Goal: Task Accomplishment & Management: Use online tool/utility

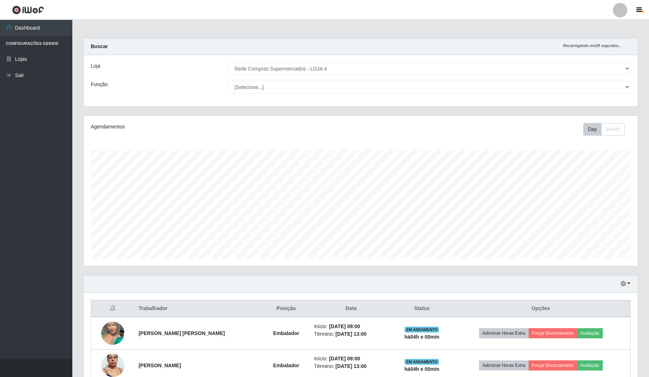
select select "159"
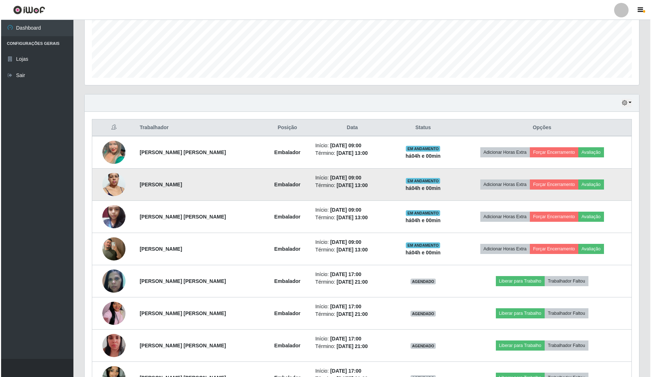
scroll to position [150, 554]
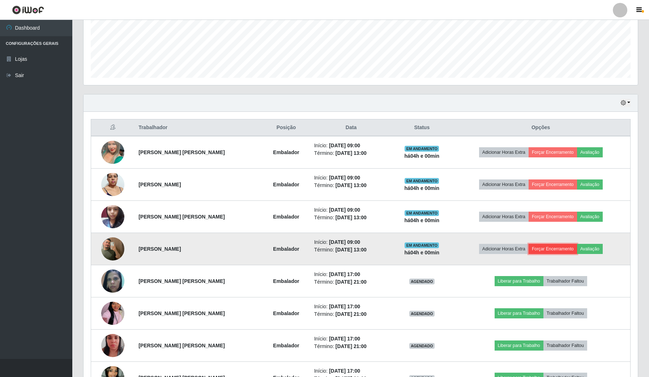
click at [554, 249] on button "Forçar Encerramento" at bounding box center [553, 249] width 48 height 10
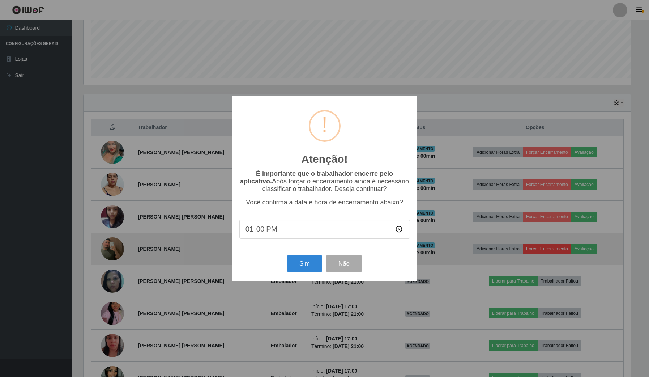
click at [541, 248] on div "Atenção! × É importante que o trabalhador encerre pelo aplicativo. Após forçar …" at bounding box center [324, 188] width 649 height 377
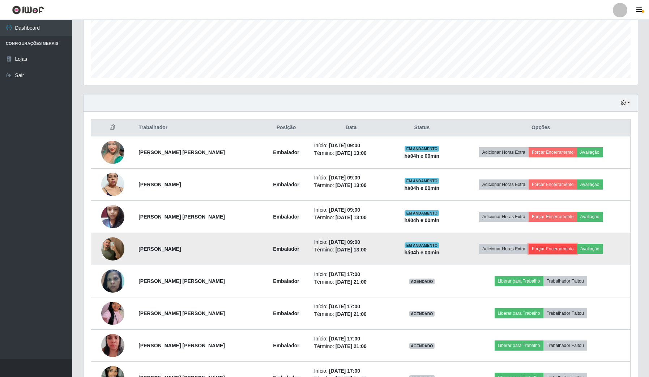
click at [547, 251] on button "Forçar Encerramento" at bounding box center [553, 249] width 48 height 10
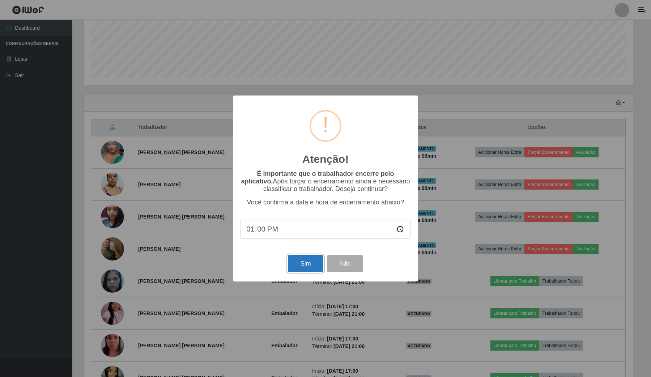
click at [308, 266] on button "Sim" at bounding box center [305, 263] width 35 height 17
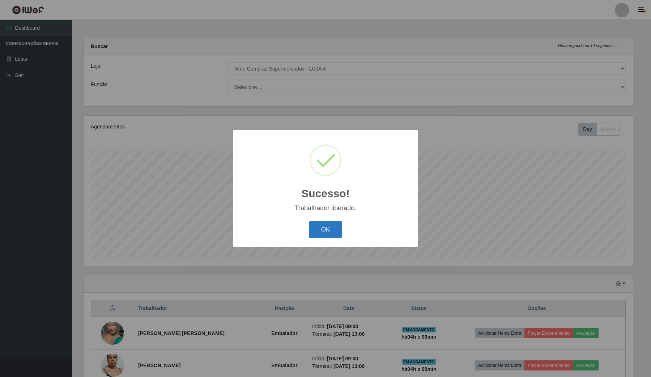
click at [322, 231] on button "OK" at bounding box center [326, 229] width 34 height 17
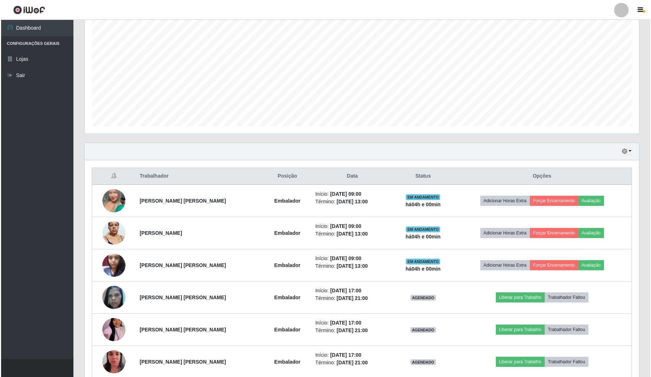
scroll to position [136, 0]
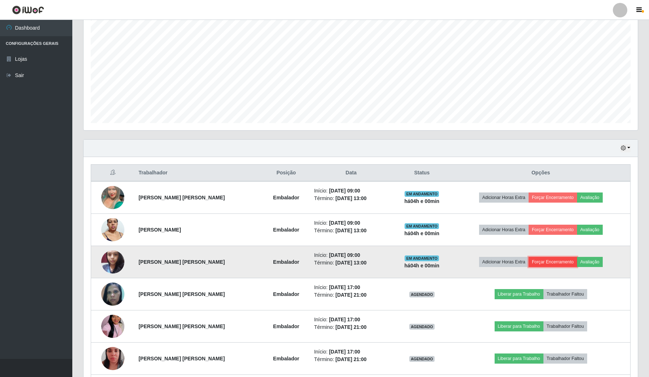
click at [548, 261] on button "Forçar Encerramento" at bounding box center [553, 262] width 48 height 10
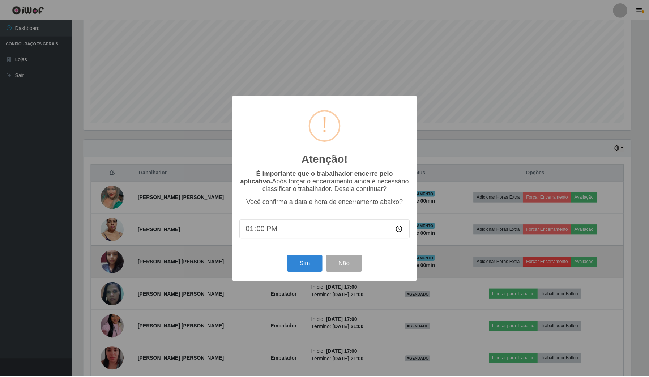
scroll to position [150, 549]
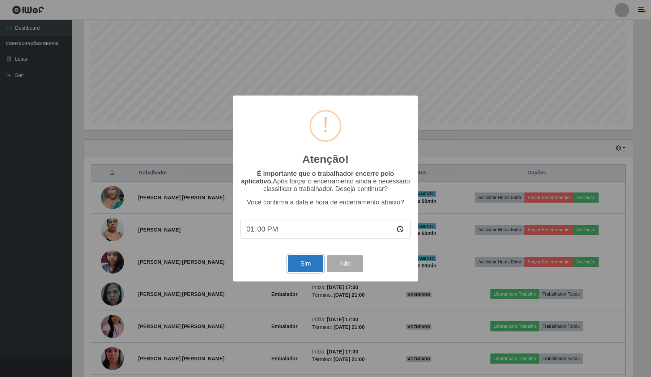
click at [300, 266] on button "Sim" at bounding box center [305, 263] width 35 height 17
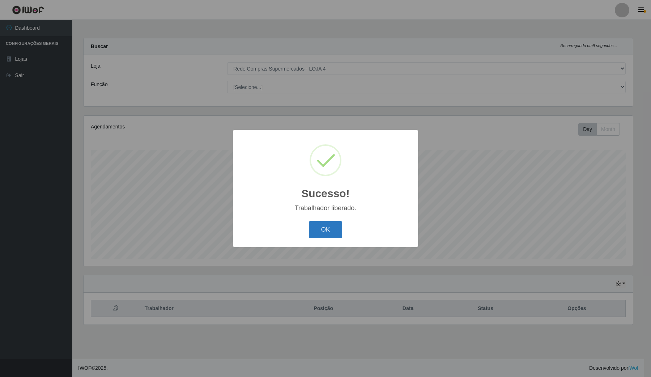
click at [324, 228] on button "OK" at bounding box center [326, 229] width 34 height 17
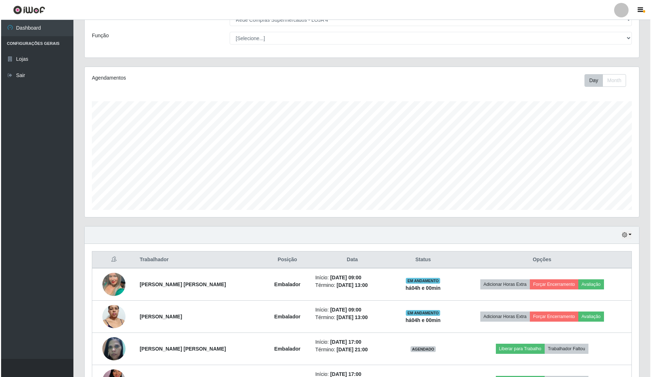
scroll to position [169, 0]
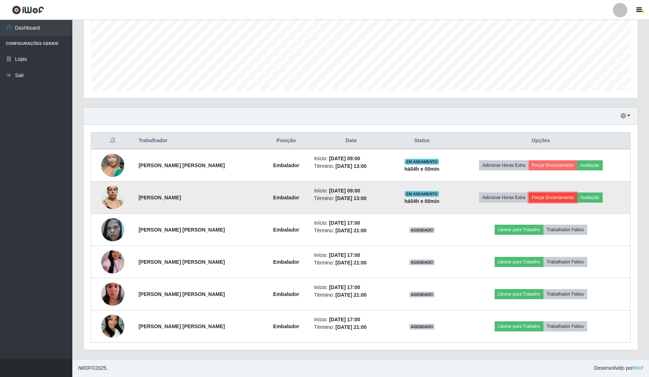
click at [543, 195] on button "Forçar Encerramento" at bounding box center [553, 197] width 48 height 10
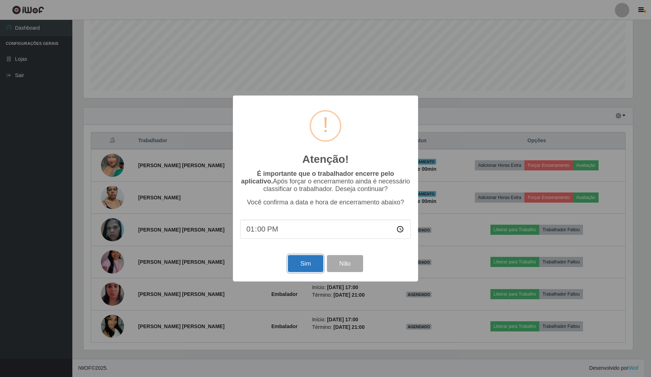
click at [305, 270] on button "Sim" at bounding box center [305, 263] width 35 height 17
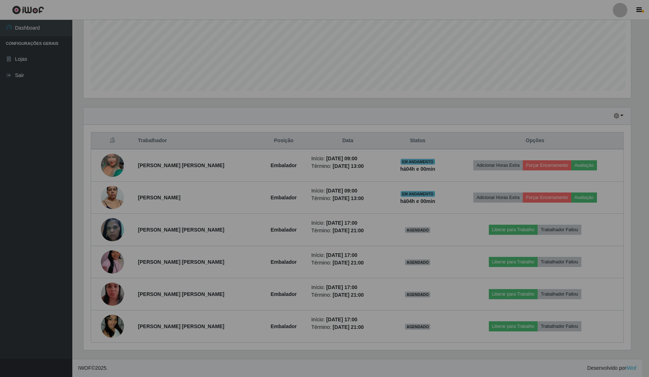
scroll to position [0, 0]
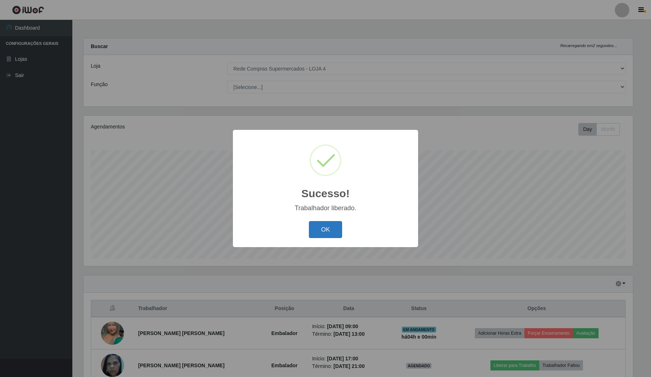
click at [326, 223] on button "OK" at bounding box center [326, 229] width 34 height 17
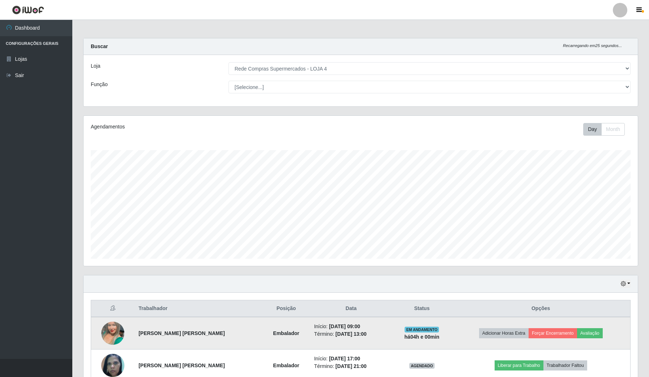
click at [537, 326] on td "Adicionar Horas Extra Forçar Encerramento Avaliação" at bounding box center [540, 333] width 179 height 33
click at [555, 334] on button "Forçar Encerramento" at bounding box center [553, 333] width 48 height 10
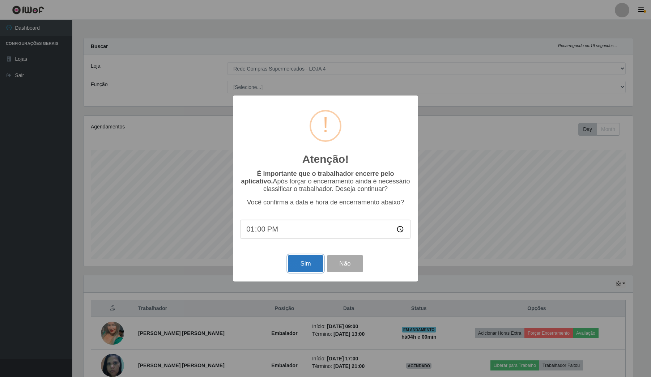
click at [305, 260] on button "Sim" at bounding box center [305, 263] width 35 height 17
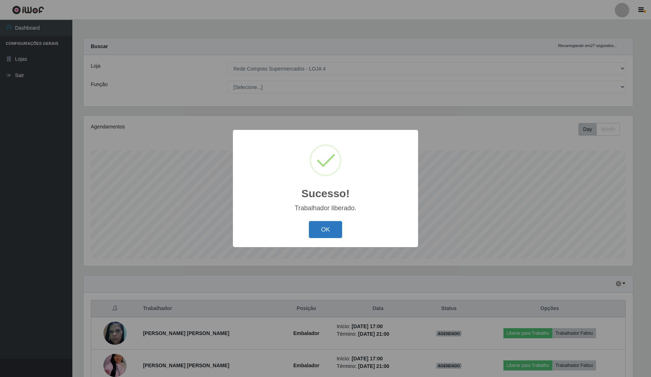
click at [319, 226] on button "OK" at bounding box center [326, 229] width 34 height 17
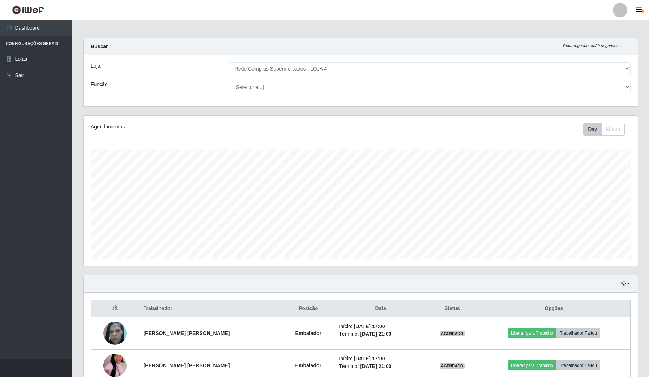
scroll to position [104, 0]
